Goal: Check status

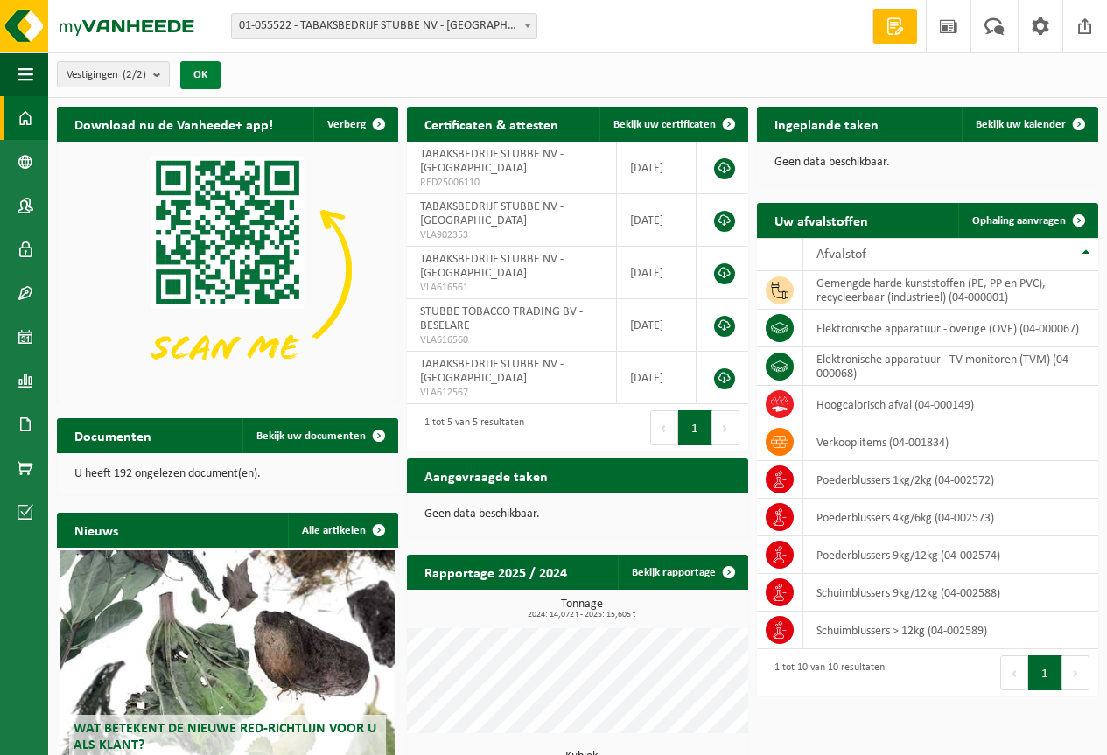
click at [206, 79] on button "OK" at bounding box center [200, 75] width 40 height 28
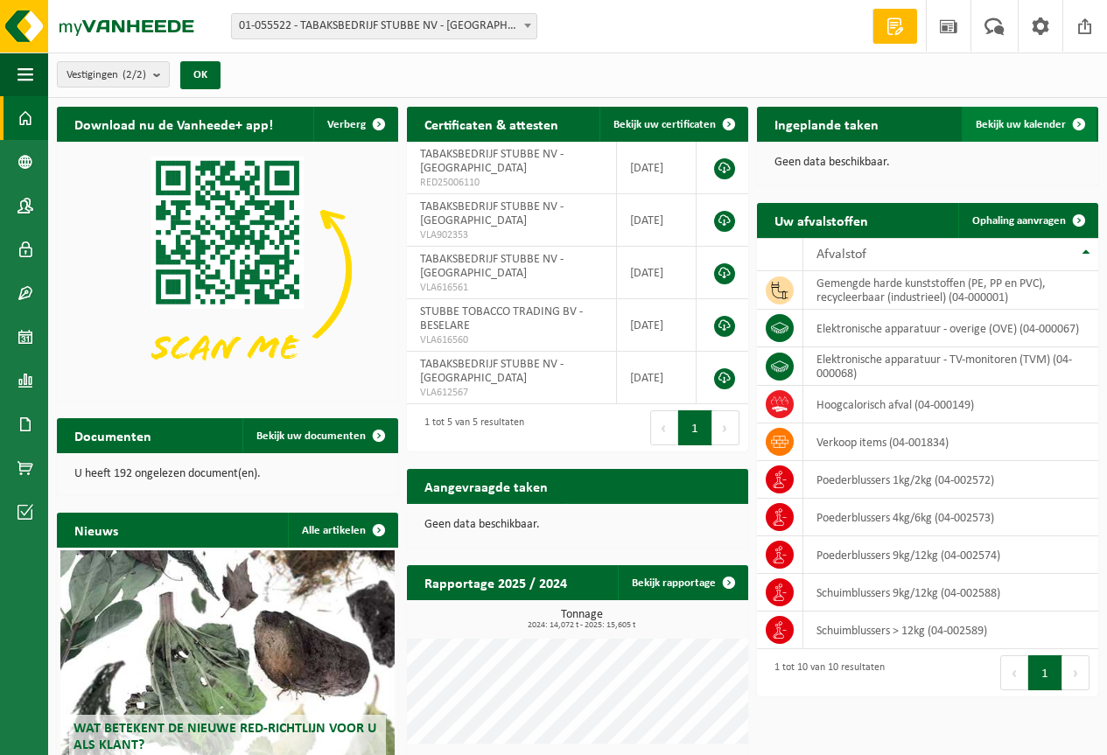
click at [1027, 129] on span "Bekijk uw kalender" at bounding box center [1020, 124] width 90 height 11
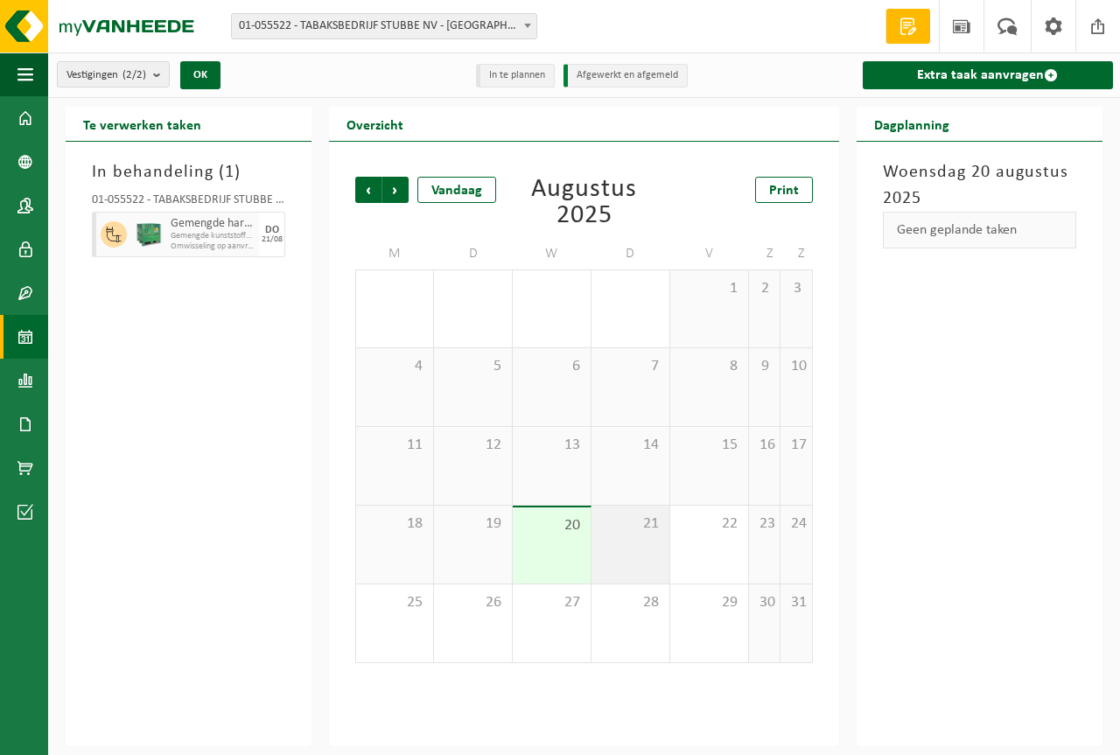
click at [633, 531] on span "21" at bounding box center [630, 523] width 60 height 19
click at [114, 424] on div "In behandeling ( 1 ) 01-055522 - TABAKSBEDRIJF STUBBE NV - ZONNEBEKE Gemengde h…" at bounding box center [189, 444] width 246 height 604
click at [1096, 28] on span at bounding box center [1098, 26] width 26 height 52
